Goal: Task Accomplishment & Management: Manage account settings

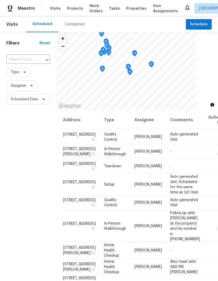
click at [0, 0] on icon at bounding box center [0, 0] width 0 height 0
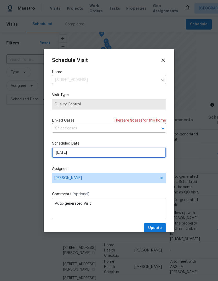
click at [82, 152] on input "9/18/2025" at bounding box center [109, 153] width 114 height 10
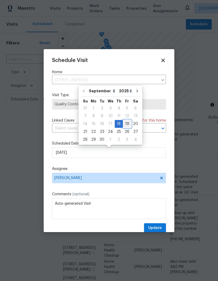
click at [126, 122] on div "19" at bounding box center [127, 123] width 8 height 7
type input "9/19/2025"
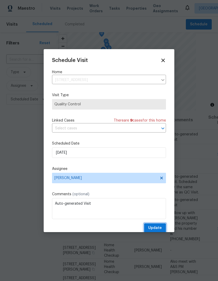
click at [157, 230] on span "Update" at bounding box center [155, 228] width 14 height 7
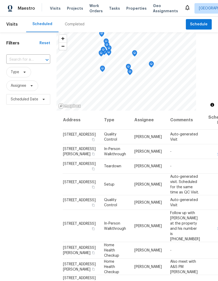
click at [133, 7] on span "Properties" at bounding box center [136, 8] width 20 height 5
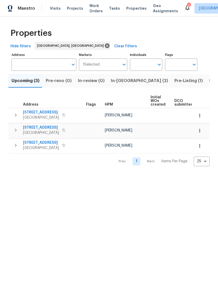
click at [114, 81] on span "In-reno (2)" at bounding box center [139, 80] width 57 height 7
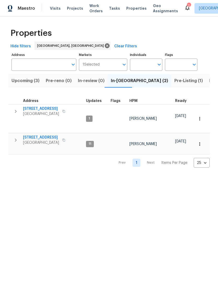
click at [15, 110] on icon "button" at bounding box center [16, 111] width 6 height 6
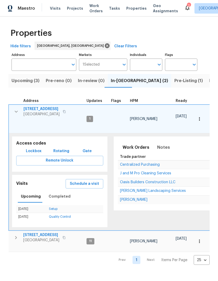
click at [81, 181] on span "Schedule a visit" at bounding box center [84, 184] width 29 height 7
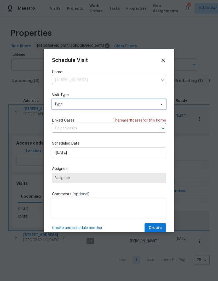
click at [60, 104] on span "Type" at bounding box center [105, 104] width 102 height 5
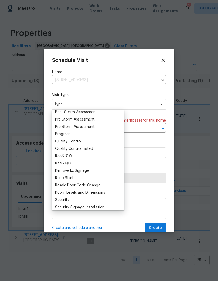
scroll to position [332, 0]
click at [59, 132] on div "Progress" at bounding box center [62, 134] width 15 height 5
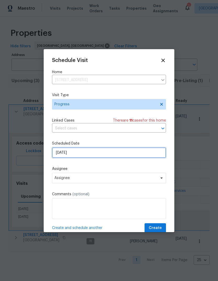
click at [57, 154] on input "9/18/2025" at bounding box center [109, 153] width 114 height 10
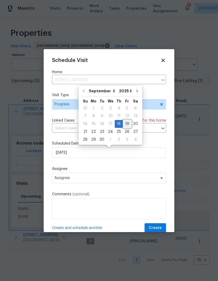
click at [123, 123] on div "19" at bounding box center [127, 123] width 8 height 7
type input "9/19/2025"
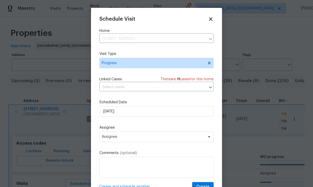
click at [10, 33] on div at bounding box center [156, 93] width 313 height 187
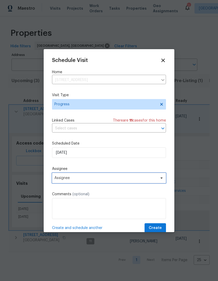
click at [61, 179] on span "Assignee" at bounding box center [105, 178] width 103 height 4
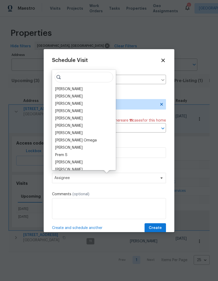
click at [59, 87] on div "[PERSON_NAME]" at bounding box center [68, 89] width 27 height 5
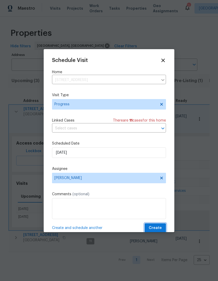
click at [158, 229] on span "Create" at bounding box center [155, 228] width 13 height 7
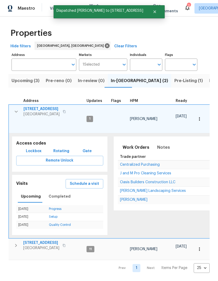
click at [19, 113] on icon "button" at bounding box center [16, 112] width 6 height 6
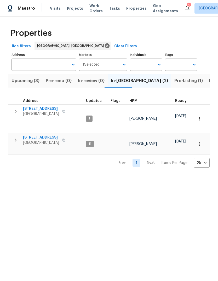
click at [185, 6] on icon at bounding box center [188, 7] width 6 height 6
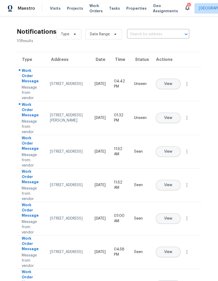
click at [173, 82] on span "View" at bounding box center [168, 84] width 8 height 4
click at [181, 113] on button "View" at bounding box center [168, 118] width 25 height 10
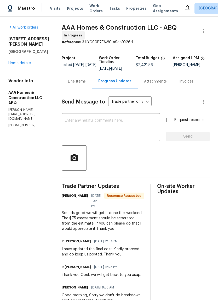
click at [75, 81] on div "Line Items" at bounding box center [77, 81] width 18 height 5
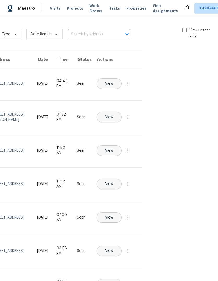
scroll to position [0, 59]
click at [184, 30] on span at bounding box center [185, 30] width 4 height 4
click at [184, 30] on input "View unseen only" at bounding box center [184, 29] width 3 height 3
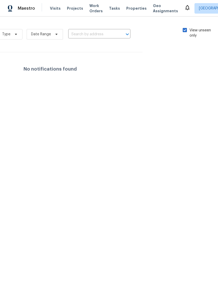
click at [184, 32] on span at bounding box center [185, 30] width 4 height 4
click at [184, 31] on input "View unseen only" at bounding box center [184, 29] width 3 height 3
checkbox input "false"
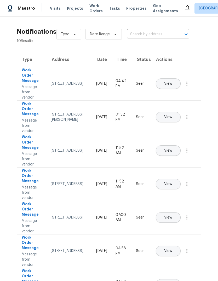
scroll to position [0, 0]
click at [130, 7] on span "Properties" at bounding box center [136, 8] width 20 height 5
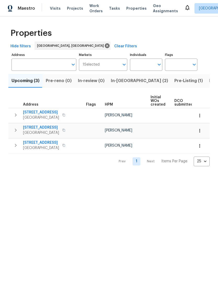
click at [133, 8] on span "Properties" at bounding box center [136, 8] width 20 height 5
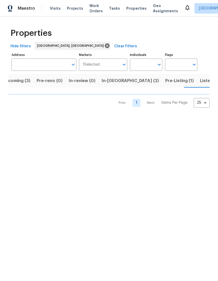
scroll to position [0, 9]
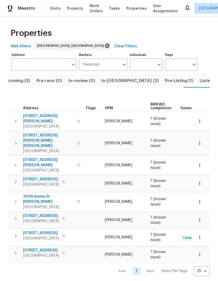
click at [56, 133] on span "[STREET_ADDRESS][PERSON_NAME][PERSON_NAME]" at bounding box center [48, 141] width 51 height 16
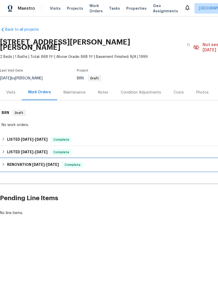
click at [40, 163] on span "[DATE]" at bounding box center [38, 165] width 13 height 4
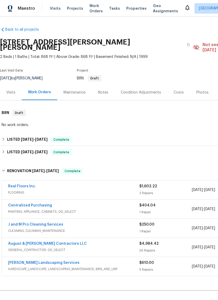
click at [51, 242] on link "August & [PERSON_NAME] Contractors LLC" at bounding box center [47, 244] width 79 height 4
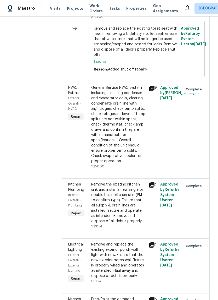
scroll to position [460, 0]
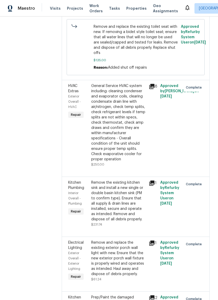
click at [128, 128] on div "General Service HVAC system including: cleaning condenser and evaporator coils,…" at bounding box center [118, 122] width 54 height 79
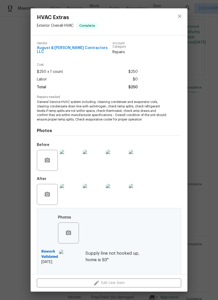
click at [70, 157] on img at bounding box center [70, 160] width 21 height 21
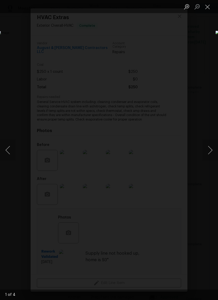
click at [209, 149] on button "Next image" at bounding box center [211, 150] width 16 height 21
click at [209, 145] on button "Next image" at bounding box center [211, 150] width 16 height 21
click at [209, 147] on button "Next image" at bounding box center [211, 150] width 16 height 21
click at [208, 5] on button "Close lightbox" at bounding box center [208, 6] width 10 height 9
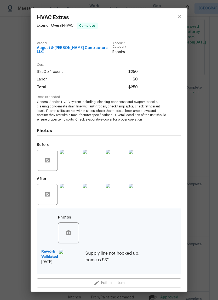
click at [71, 191] on img at bounding box center [70, 194] width 21 height 21
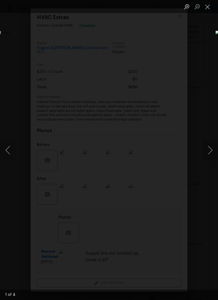
click at [210, 150] on button "Next image" at bounding box center [211, 150] width 16 height 21
click at [209, 149] on button "Next image" at bounding box center [211, 150] width 16 height 21
click at [207, 152] on button "Next image" at bounding box center [211, 150] width 16 height 21
click at [209, 150] on button "Next image" at bounding box center [211, 150] width 16 height 21
click at [210, 151] on button "Next image" at bounding box center [211, 150] width 16 height 21
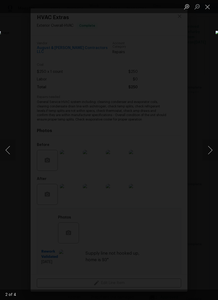
click at [208, 4] on button "Close lightbox" at bounding box center [208, 6] width 10 height 9
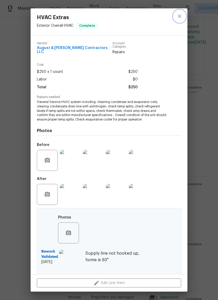
click at [180, 13] on icon "close" at bounding box center [180, 16] width 6 height 6
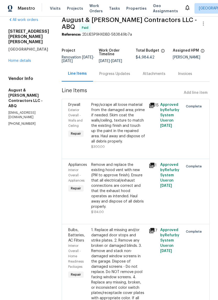
scroll to position [8, 0]
click at [125, 129] on div "Prep/scrape all loose material from the damaged area; prime if needed. Skim coa…" at bounding box center [118, 123] width 54 height 42
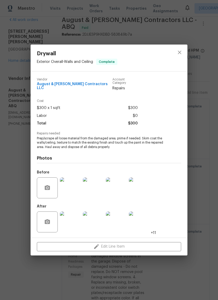
click at [71, 187] on img at bounding box center [70, 187] width 21 height 21
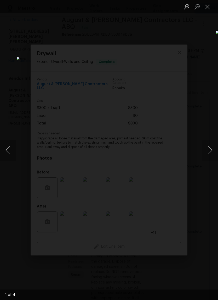
click at [210, 150] on button "Next image" at bounding box center [211, 150] width 16 height 21
click at [211, 148] on button "Next image" at bounding box center [211, 150] width 16 height 21
click at [212, 151] on button "Next image" at bounding box center [211, 150] width 16 height 21
click at [211, 148] on button "Next image" at bounding box center [211, 150] width 16 height 21
click at [210, 149] on button "Next image" at bounding box center [211, 150] width 16 height 21
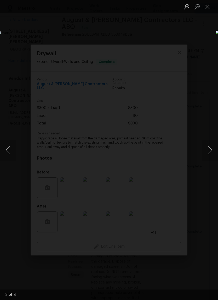
click at [211, 149] on button "Next image" at bounding box center [211, 150] width 16 height 21
click at [210, 150] on button "Next image" at bounding box center [211, 150] width 16 height 21
click at [212, 150] on button "Next image" at bounding box center [211, 150] width 16 height 21
click at [210, 8] on button "Close lightbox" at bounding box center [208, 6] width 10 height 9
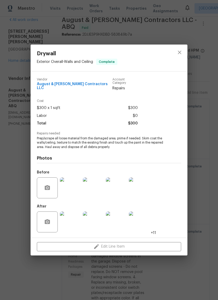
click at [70, 218] on img at bounding box center [70, 221] width 21 height 21
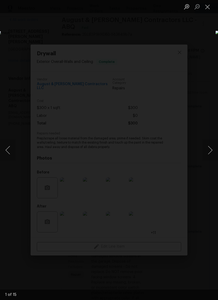
click at [211, 148] on button "Next image" at bounding box center [211, 150] width 16 height 21
click at [211, 149] on button "Next image" at bounding box center [211, 150] width 16 height 21
click at [207, 149] on button "Next image" at bounding box center [211, 150] width 16 height 21
click at [211, 148] on button "Next image" at bounding box center [211, 150] width 16 height 21
click at [211, 150] on button "Next image" at bounding box center [211, 150] width 16 height 21
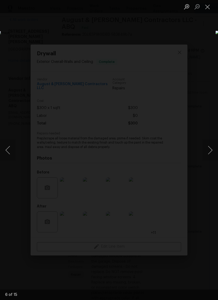
click at [207, 151] on button "Next image" at bounding box center [211, 150] width 16 height 21
click at [55, 64] on img "Lightbox" at bounding box center [85, 150] width 174 height 238
